Goal: Find specific page/section: Find specific page/section

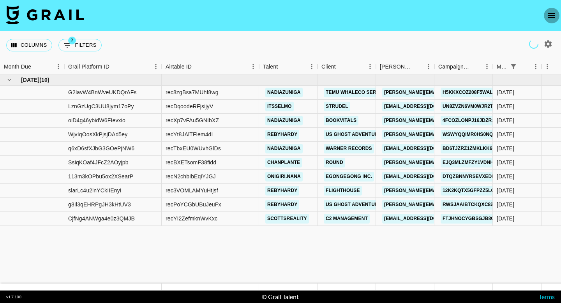
click at [548, 12] on icon "open drawer" at bounding box center [551, 15] width 9 height 9
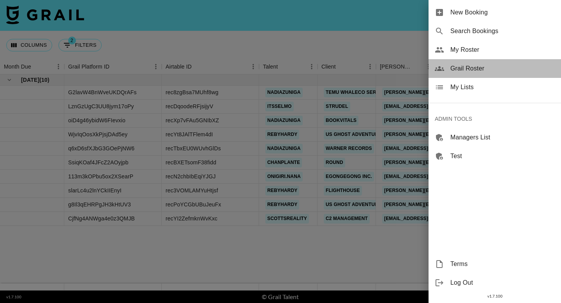
click at [476, 71] on span "Grail Roster" at bounding box center [503, 68] width 105 height 9
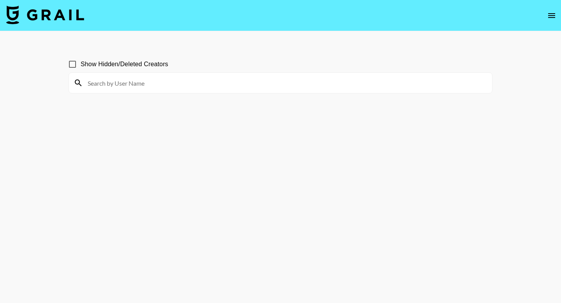
click at [229, 84] on input at bounding box center [285, 83] width 405 height 12
paste input "planetunya"
click at [257, 87] on input "planetunya" at bounding box center [285, 83] width 405 height 12
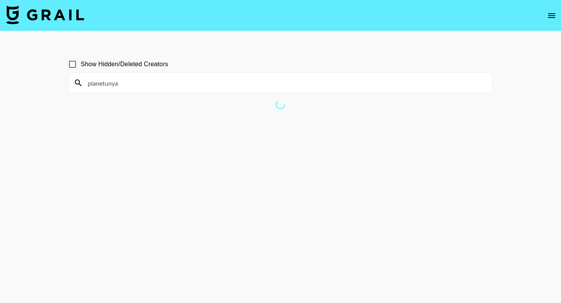
paste input "[PERSON_NAME]"
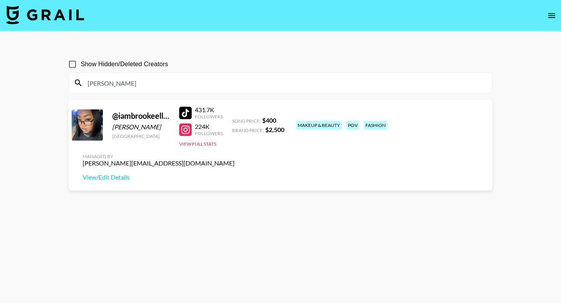
drag, startPoint x: 140, startPoint y: 84, endPoint x: 73, endPoint y: 80, distance: 67.2
click at [73, 80] on div "[PERSON_NAME]" at bounding box center [280, 83] width 423 height 20
paste input
type input "[PERSON_NAME]"
click at [136, 69] on span "Show Hidden/Deleted Creators" at bounding box center [125, 64] width 88 height 9
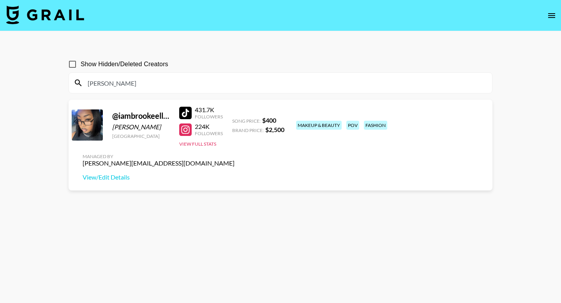
click at [81, 69] on input "Show Hidden/Deleted Creators" at bounding box center [72, 64] width 16 height 16
click at [73, 62] on input "Show Hidden/Deleted Creators" at bounding box center [72, 64] width 16 height 16
checkbox input "false"
